Goal: Find specific page/section: Find specific page/section

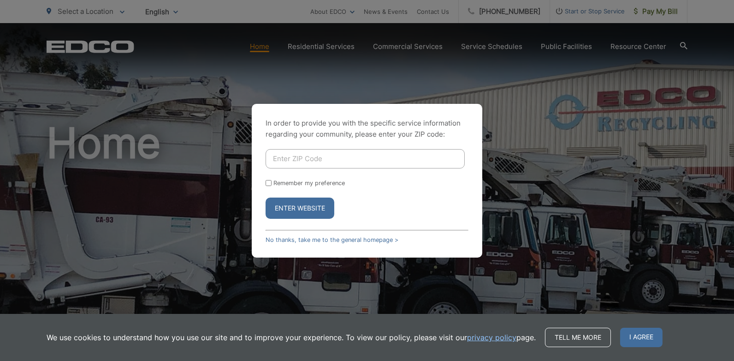
click at [292, 162] on input "Enter ZIP Code" at bounding box center [365, 158] width 199 height 19
type input "92078-4365"
click at [291, 205] on button "Enter Website" at bounding box center [300, 207] width 69 height 21
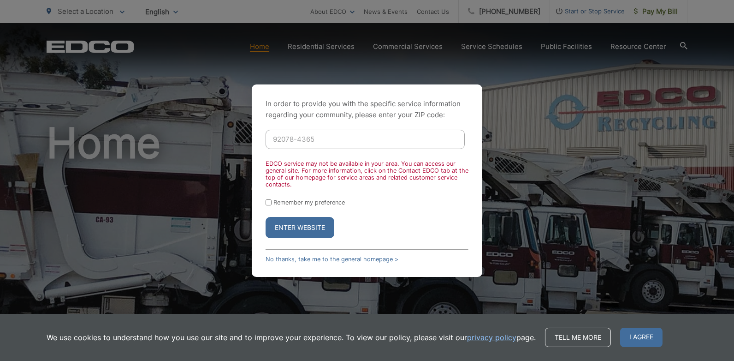
click at [287, 224] on button "Enter Website" at bounding box center [300, 227] width 69 height 21
click at [297, 139] on input "92078-4365" at bounding box center [365, 139] width 199 height 19
type input "92081-4504"
click at [296, 225] on button "Enter Website" at bounding box center [300, 227] width 69 height 21
click at [269, 201] on input "Remember my preference" at bounding box center [269, 202] width 6 height 6
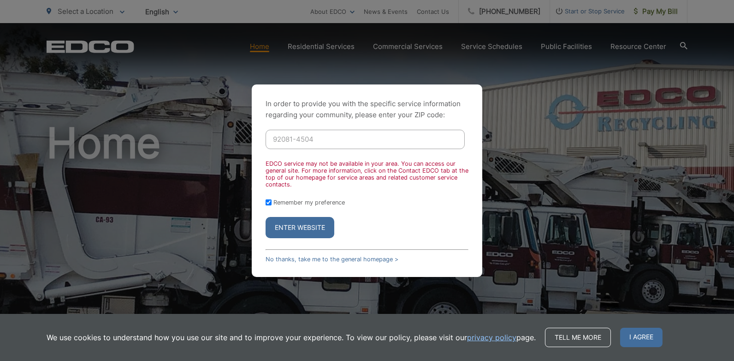
click at [283, 225] on button "Enter Website" at bounding box center [300, 227] width 69 height 21
click at [283, 224] on button "Enter Website" at bounding box center [300, 227] width 69 height 21
click at [305, 224] on button "Enter Website" at bounding box center [300, 227] width 69 height 21
click at [307, 224] on button "Enter Website" at bounding box center [300, 227] width 69 height 21
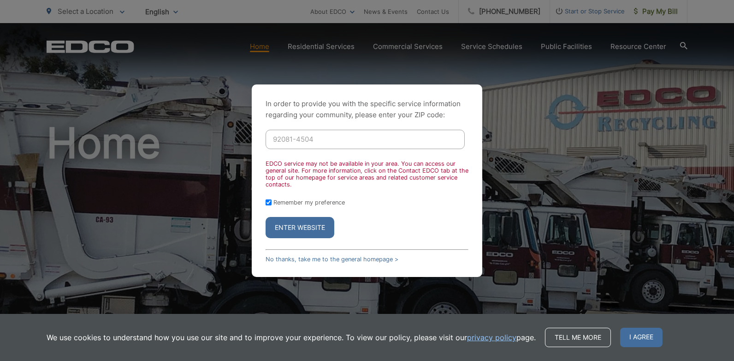
click at [307, 224] on button "Enter Website" at bounding box center [300, 227] width 69 height 21
click at [268, 201] on input "Remember my preference" at bounding box center [269, 202] width 6 height 6
checkbox input "false"
click at [275, 225] on button "Enter Website" at bounding box center [300, 227] width 69 height 21
click at [300, 259] on link "No thanks, take me to the general homepage >" at bounding box center [332, 259] width 133 height 7
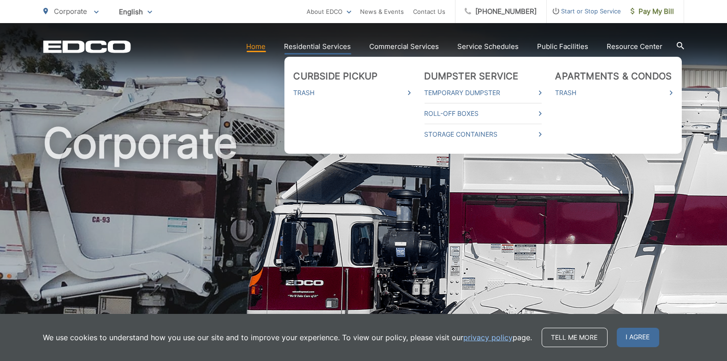
click at [308, 47] on link "Residential Services" at bounding box center [318, 46] width 67 height 11
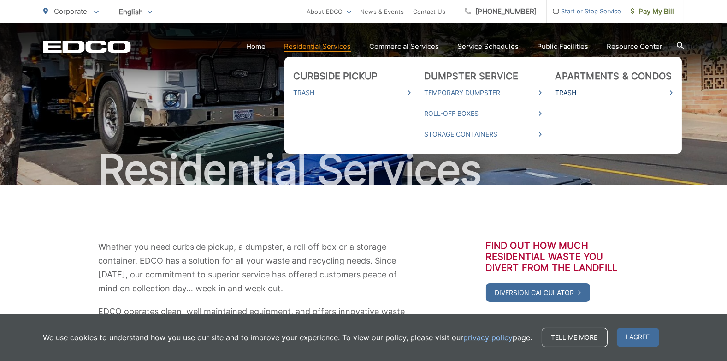
click at [565, 91] on link "Trash" at bounding box center [614, 92] width 117 height 11
